Goal: Browse casually

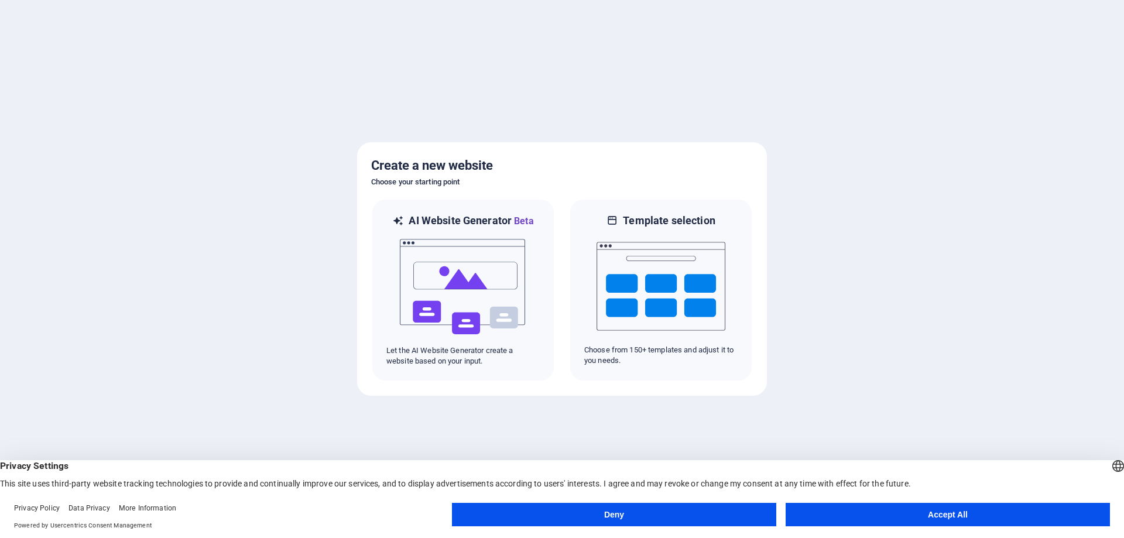
click at [957, 517] on button "Accept All" at bounding box center [948, 514] width 324 height 23
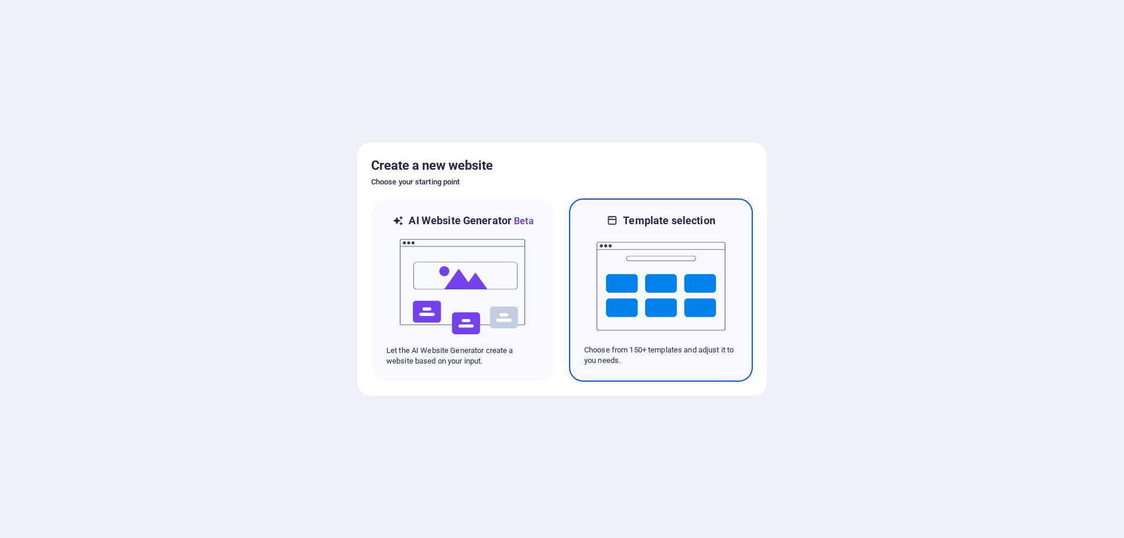
click at [672, 275] on img at bounding box center [661, 286] width 129 height 117
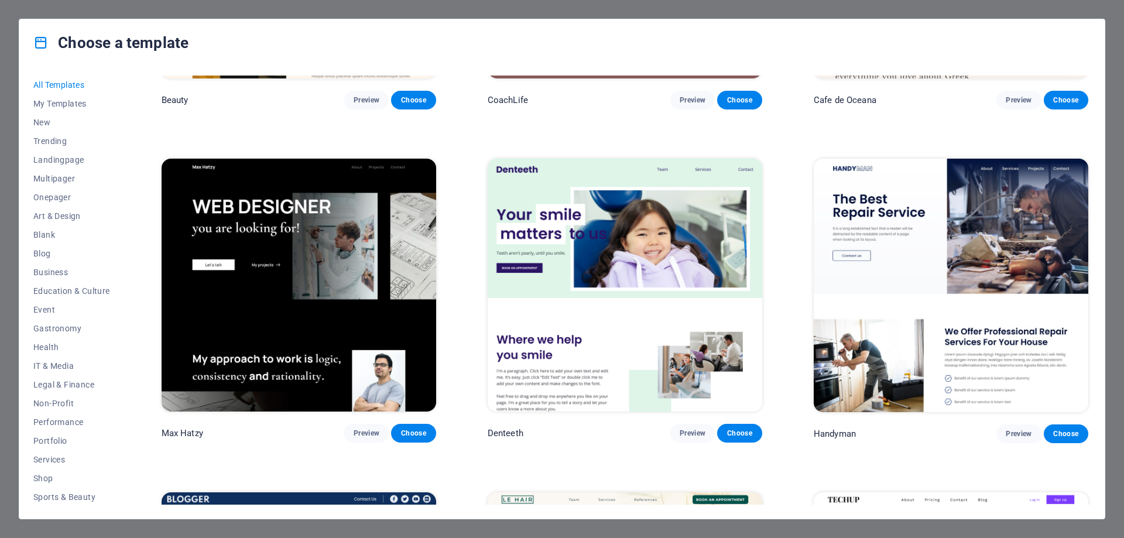
scroll to position [5034, 0]
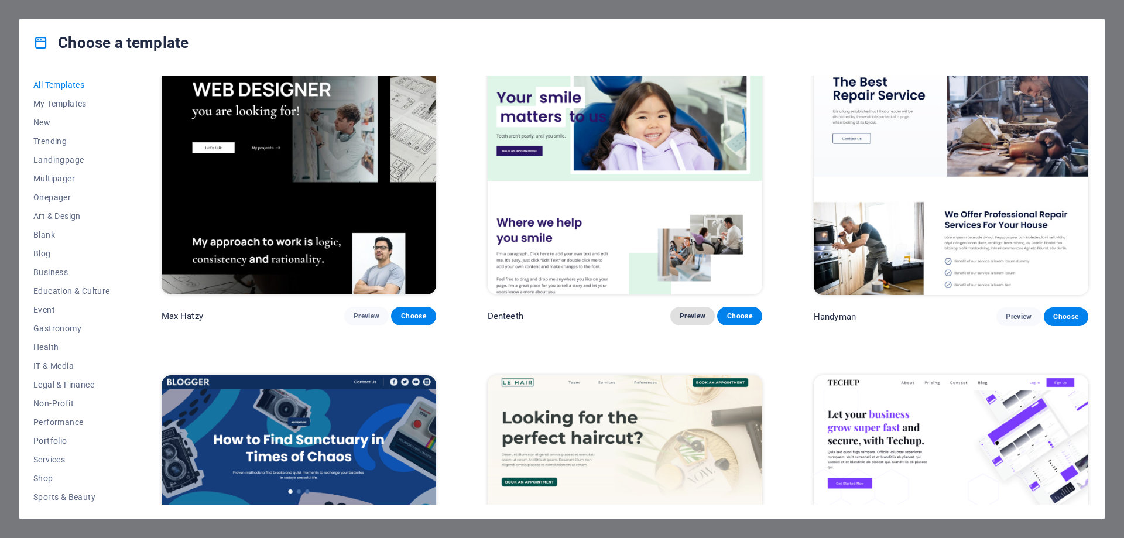
click at [694, 311] on span "Preview" at bounding box center [693, 315] width 26 height 9
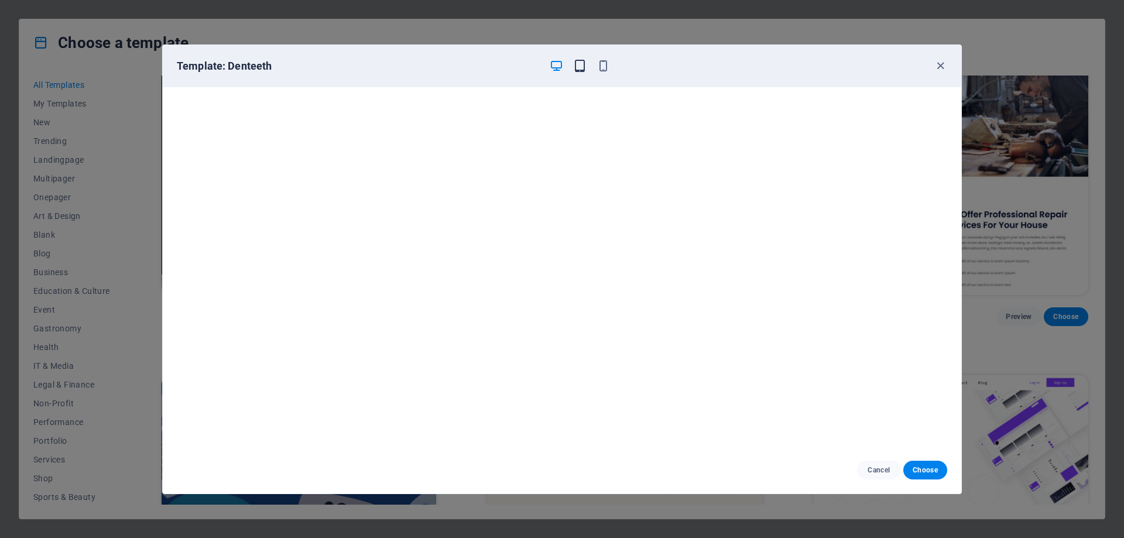
click at [573, 64] on icon "button" at bounding box center [579, 65] width 13 height 13
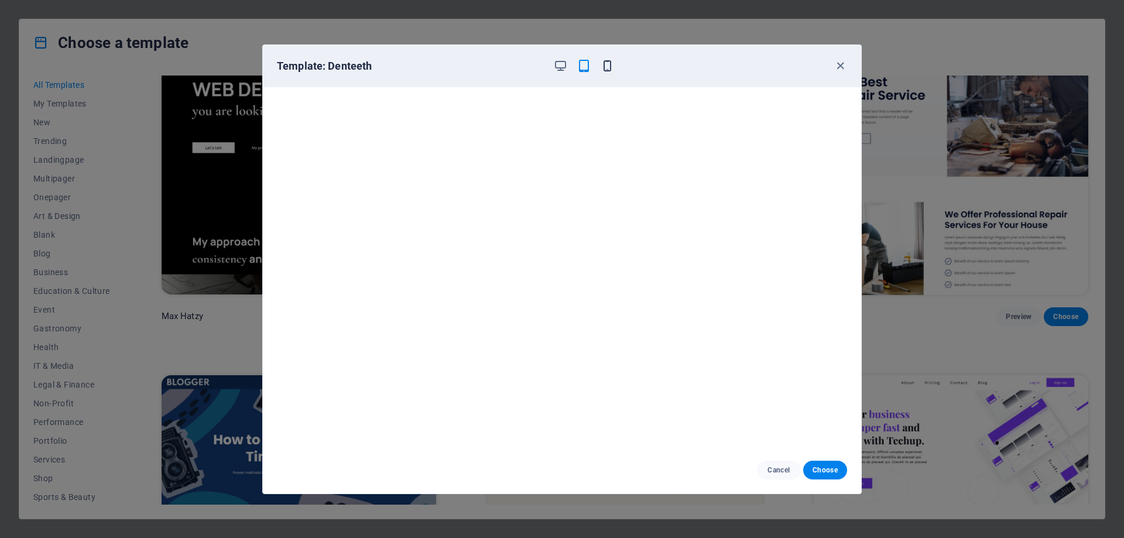
click at [605, 61] on icon "button" at bounding box center [607, 65] width 13 height 13
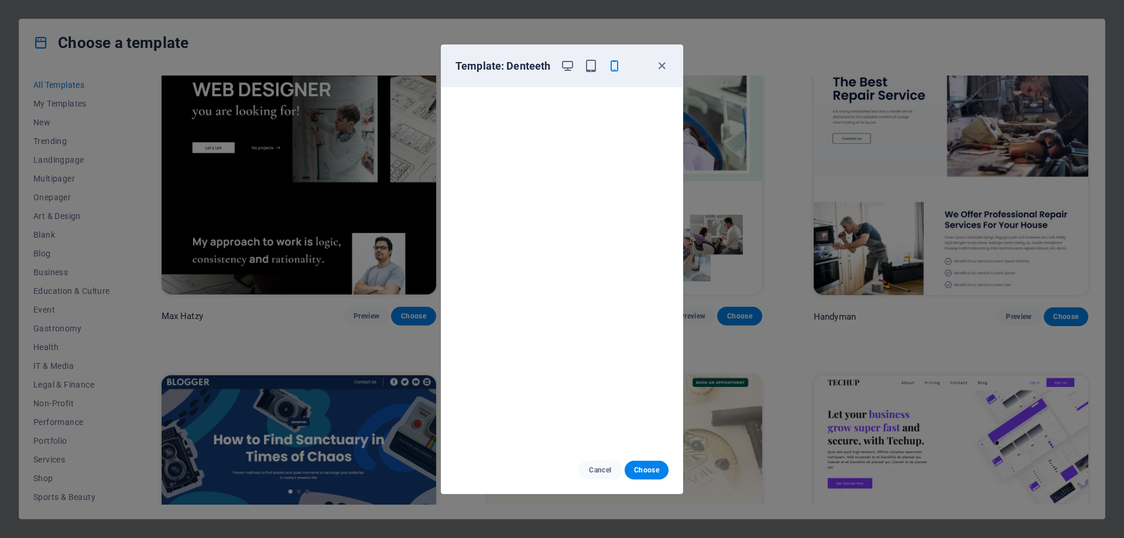
scroll to position [0, 0]
click at [666, 64] on icon "button" at bounding box center [661, 65] width 13 height 13
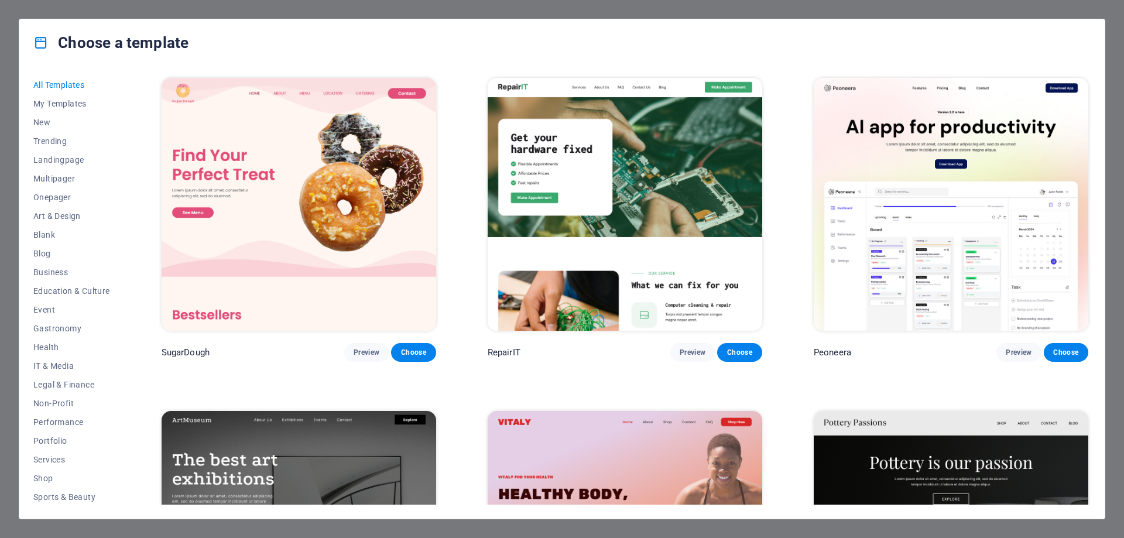
click at [1113, 24] on div "Choose a template All Templates My Templates New Trending Landingpage Multipage…" at bounding box center [562, 269] width 1124 height 538
